Goal: Information Seeking & Learning: Check status

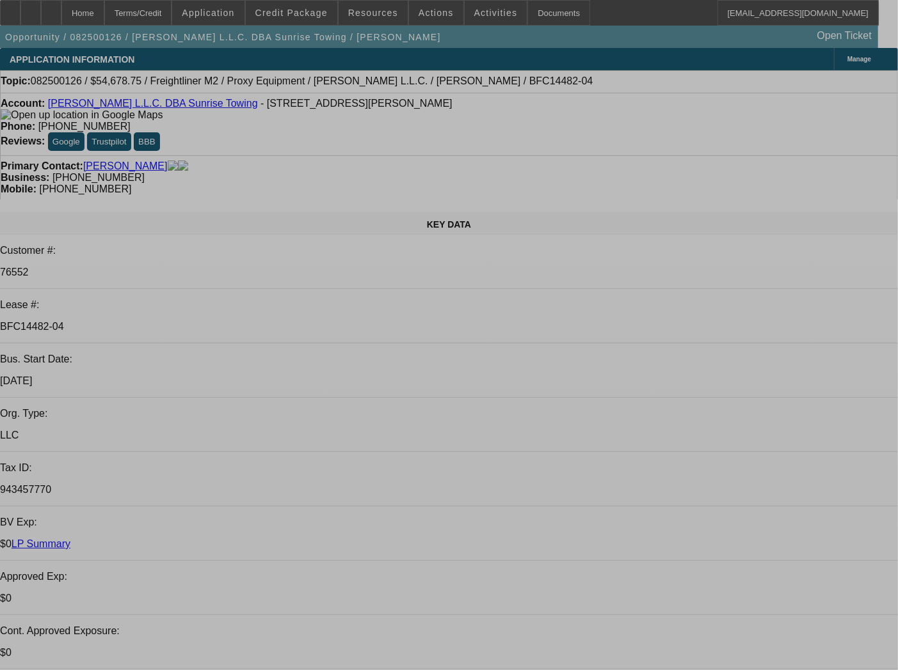
select select "0"
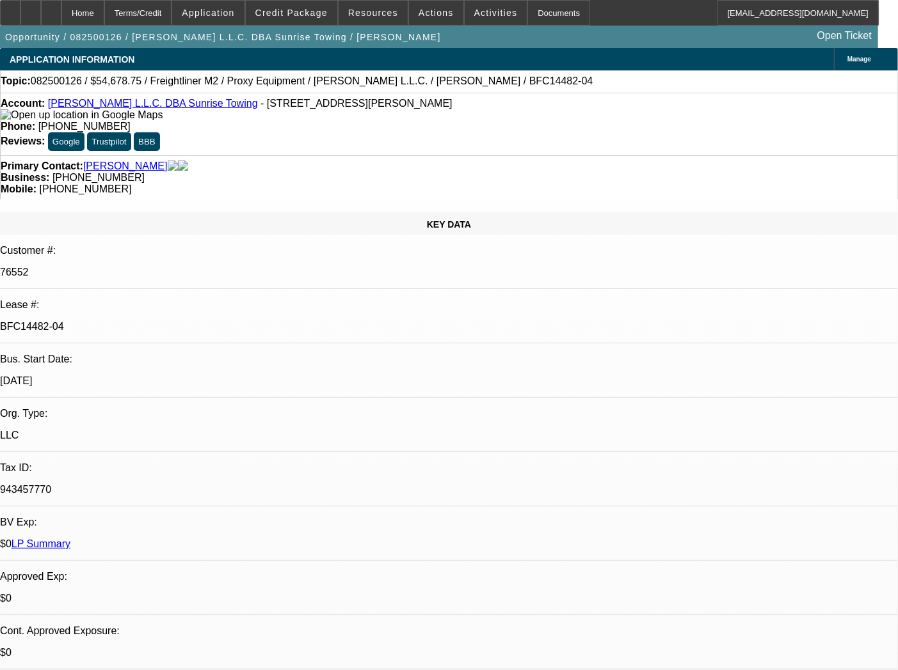
select select "0"
select select "3"
select select "0"
select select "6"
select select "0"
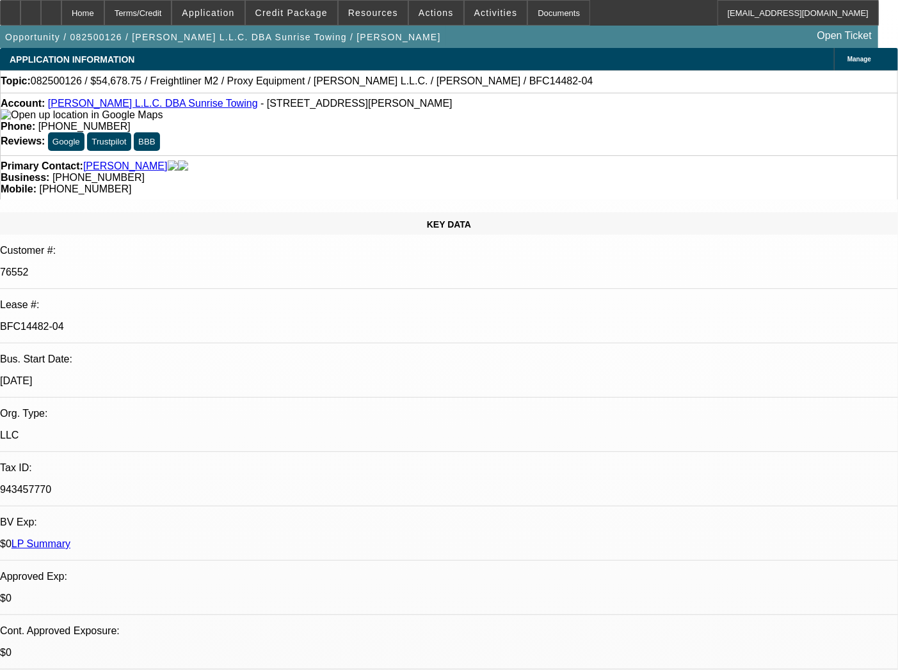
select select "0"
select select "0.1"
select select "4"
select select "0"
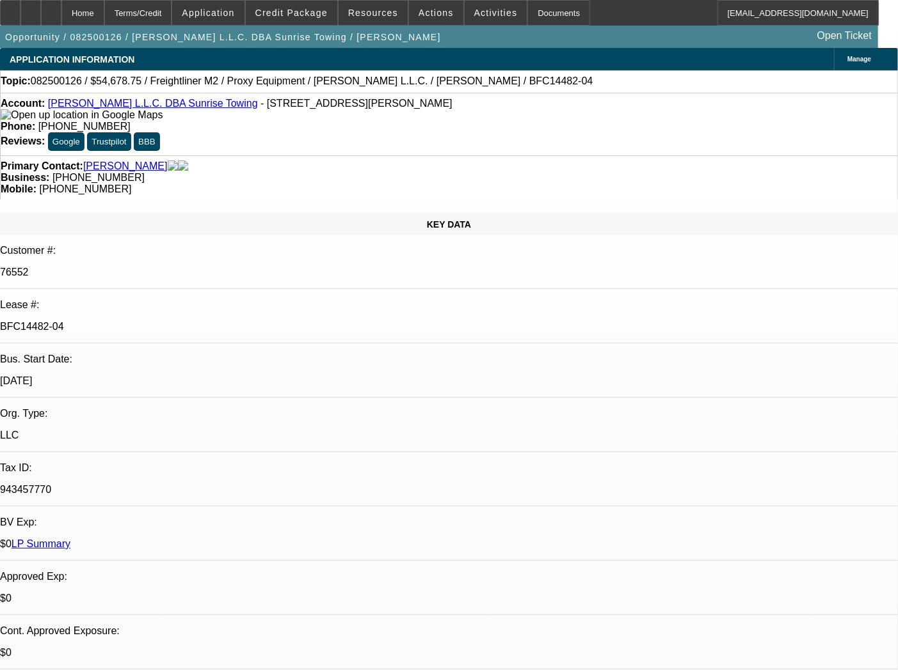
select select "0.1"
select select "4"
select select "0"
select select "0.1"
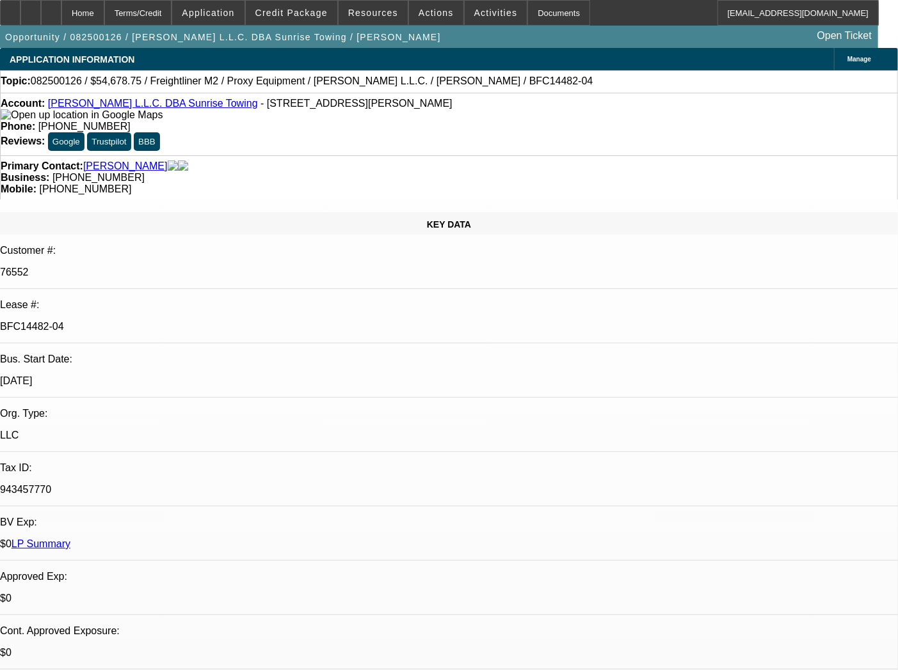
select select "4"
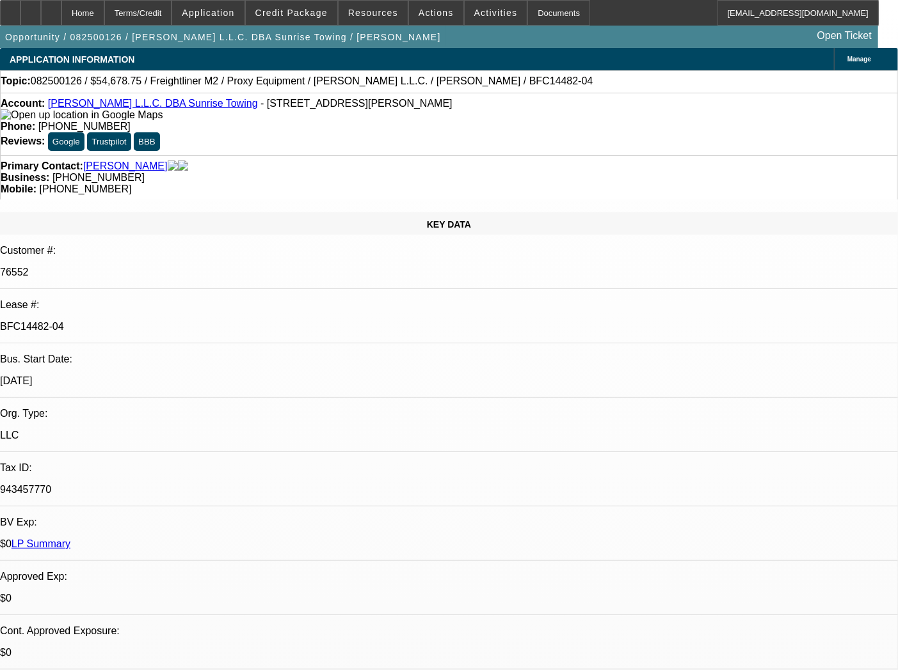
scroll to position [164, 0]
